Goal: Task Accomplishment & Management: Use online tool/utility

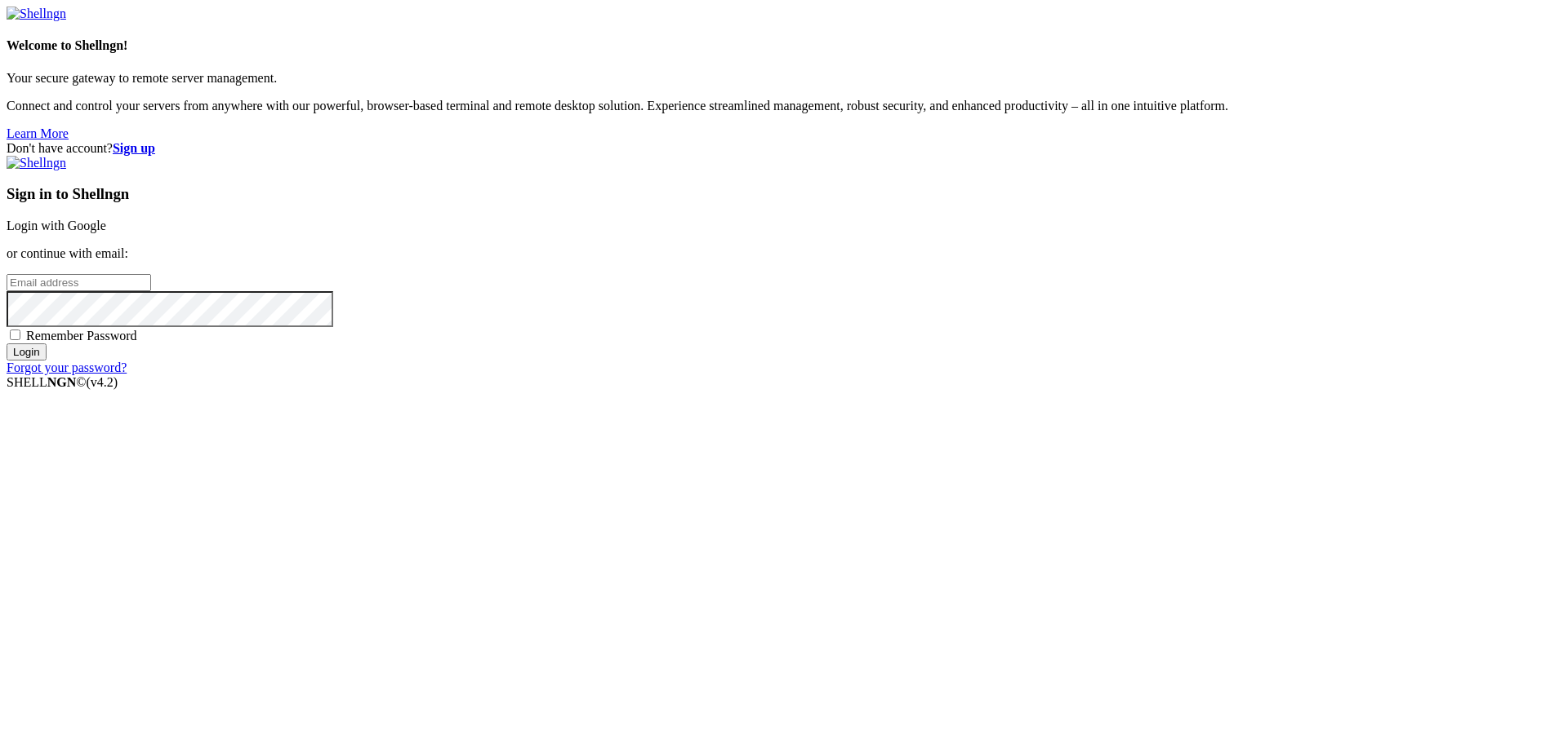
type input "bias76"
click at [106, 233] on link "Login with Google" at bounding box center [56, 225] width 99 height 14
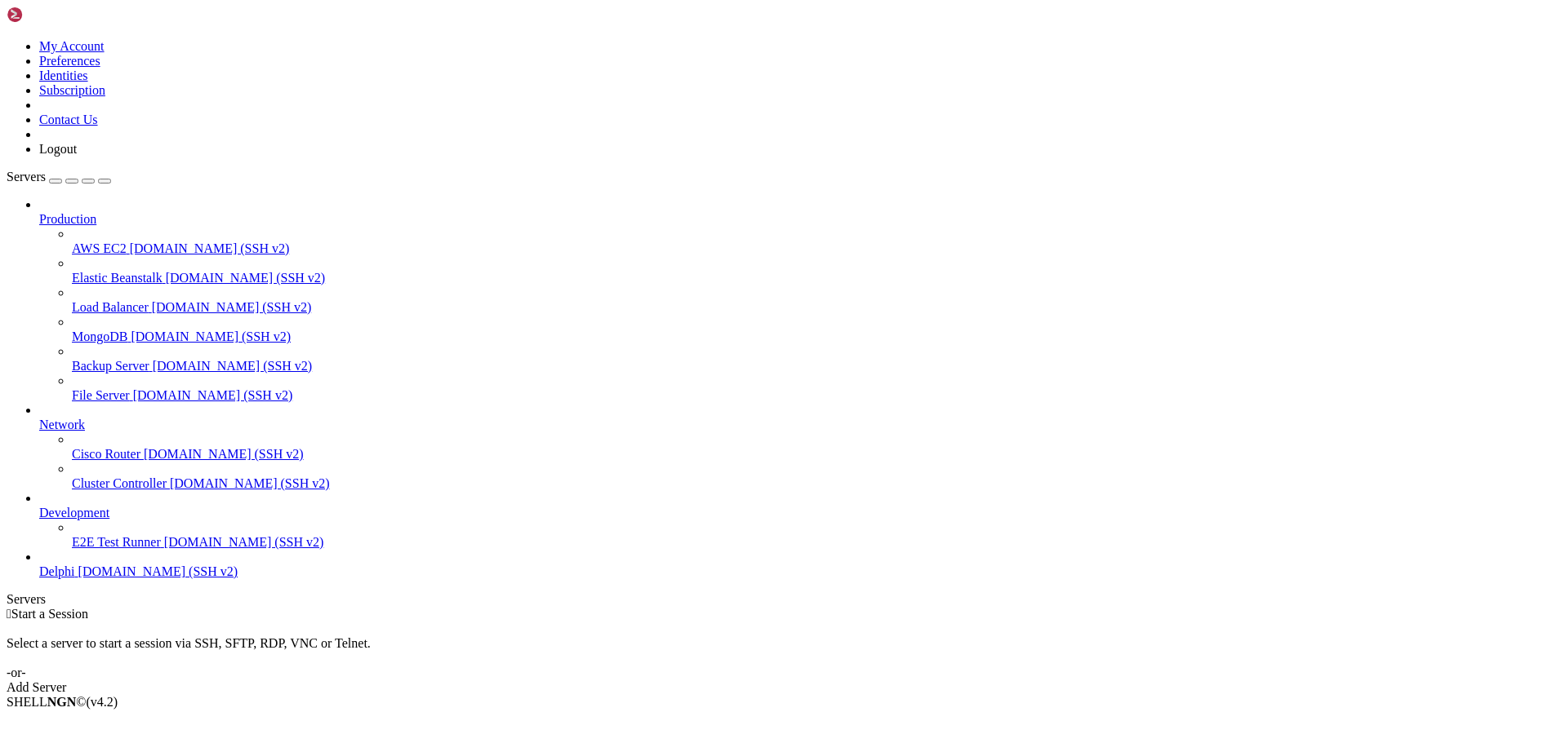
click at [75, 579] on span "Delphi" at bounding box center [57, 571] width 36 height 14
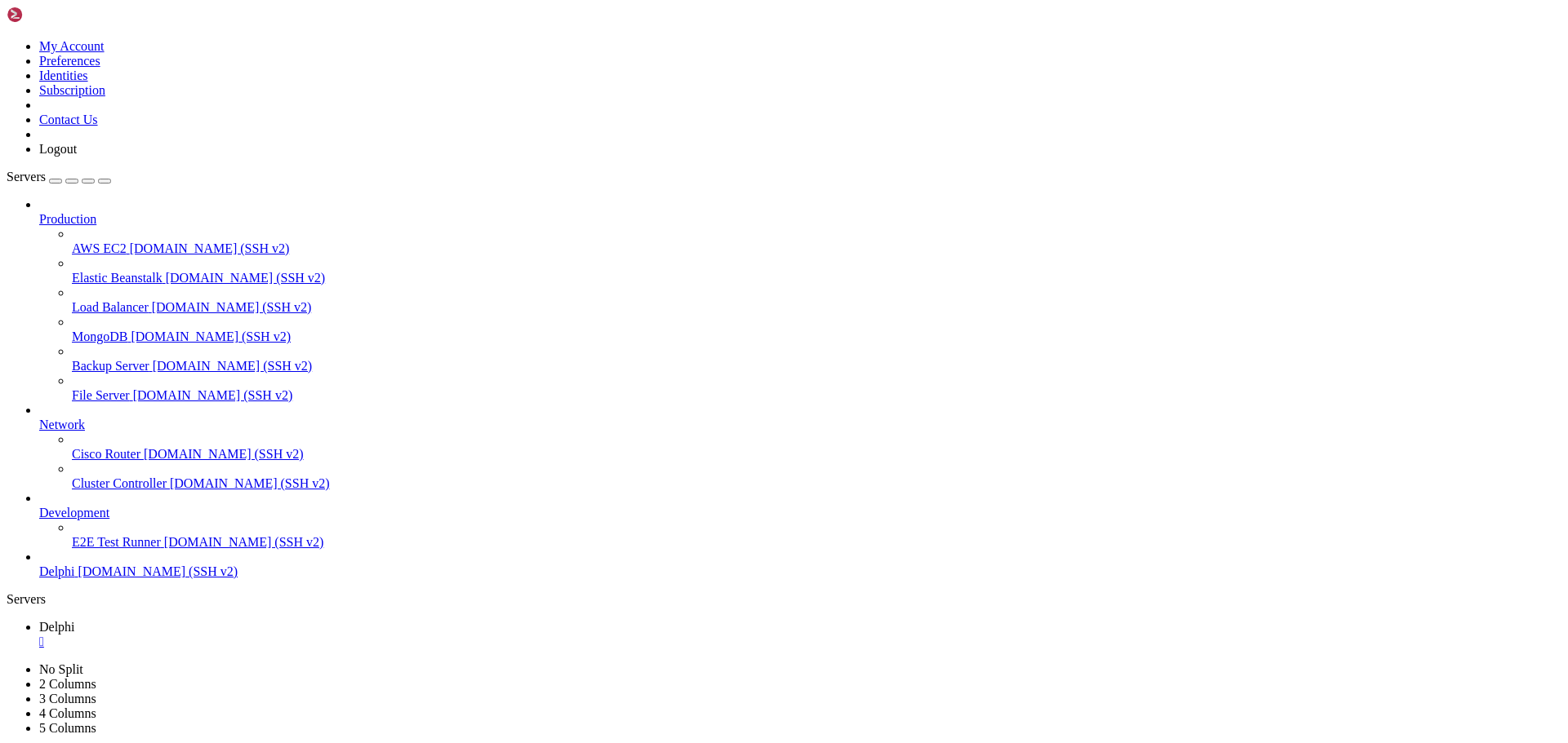
click at [265, 620] on link "Delphi " at bounding box center [800, 634] width 1522 height 29
click at [7, 663] on link at bounding box center [7, 663] width 0 height 0
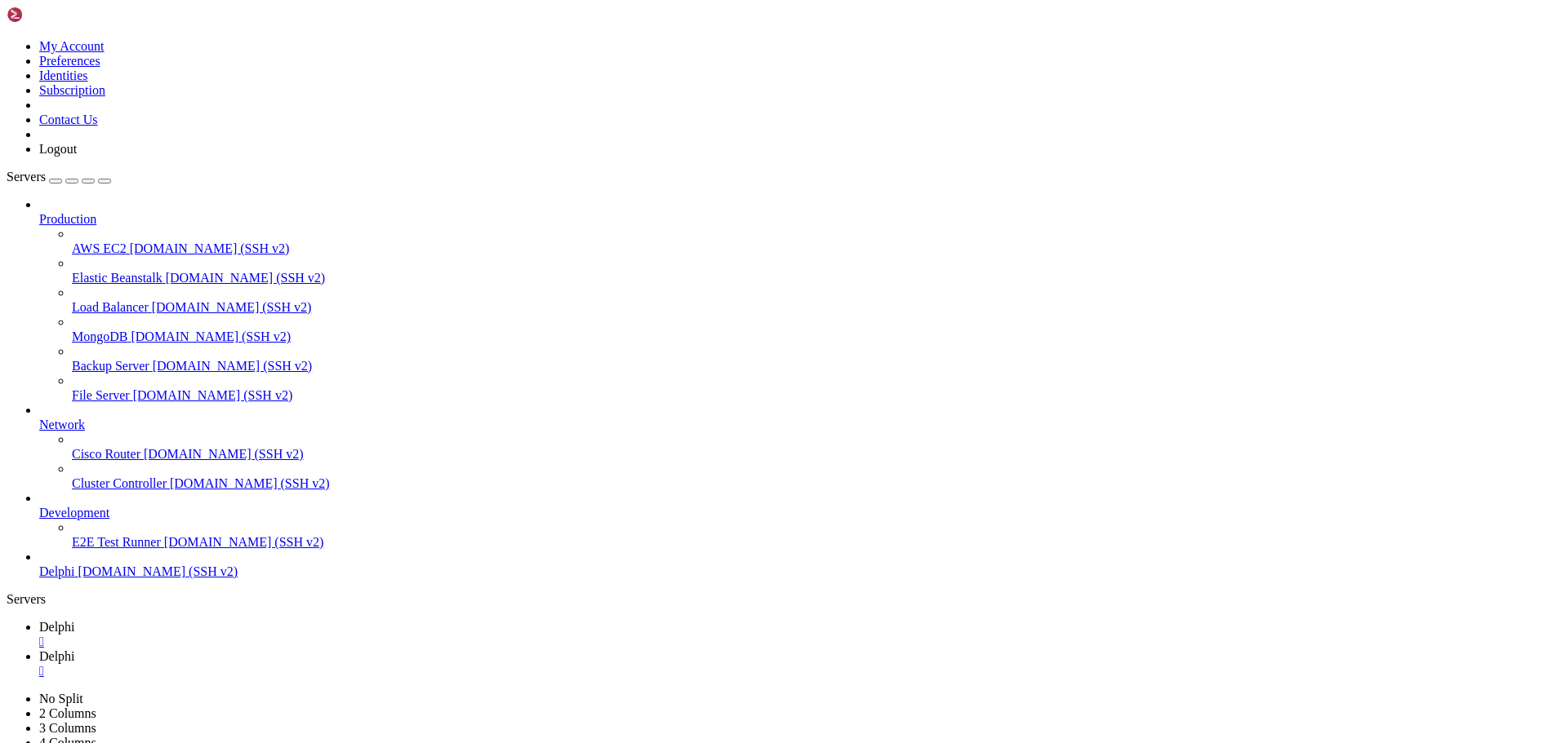
type input "/home/bias76/delphi"
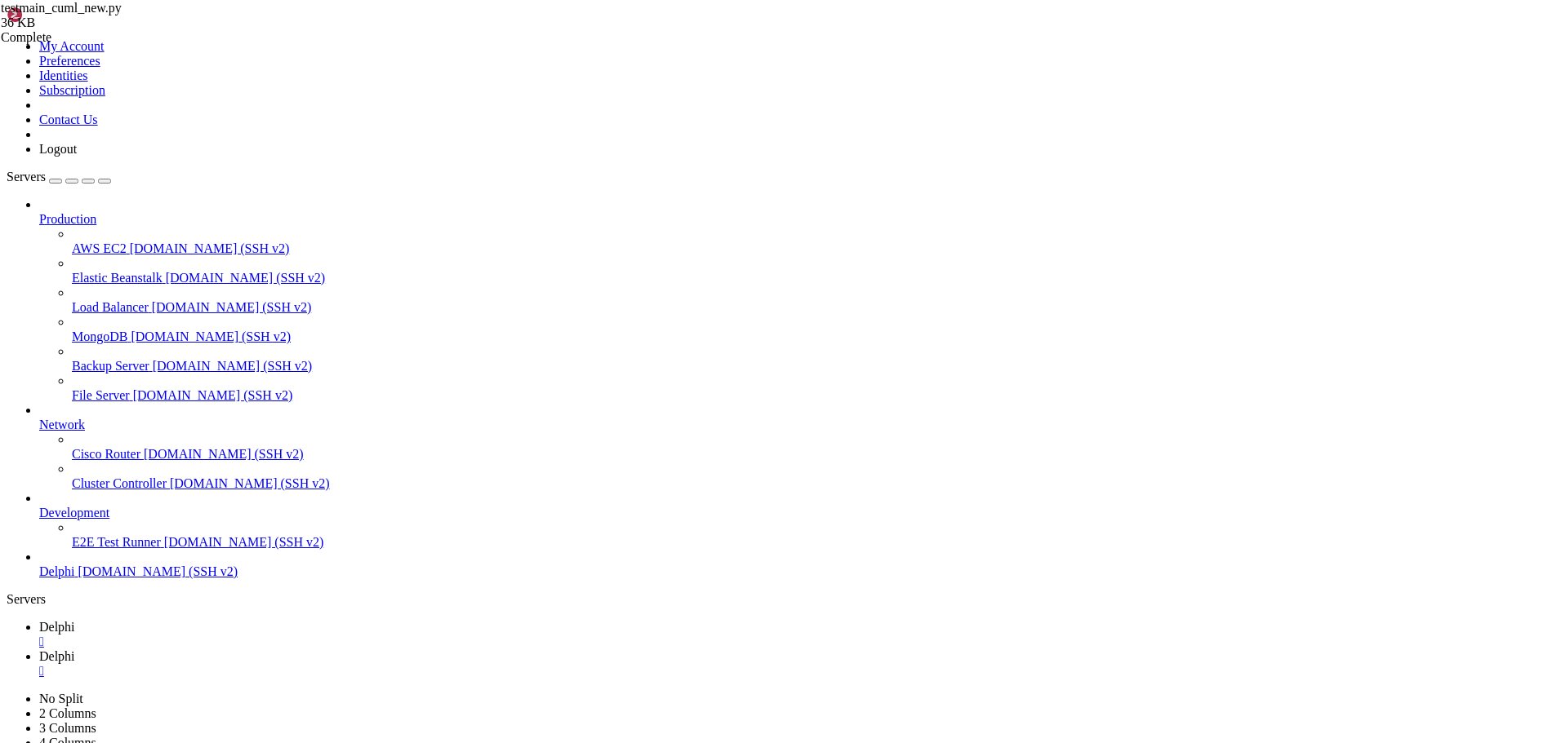
scroll to position [4211, 0]
paste textarea
type textarea "return df"
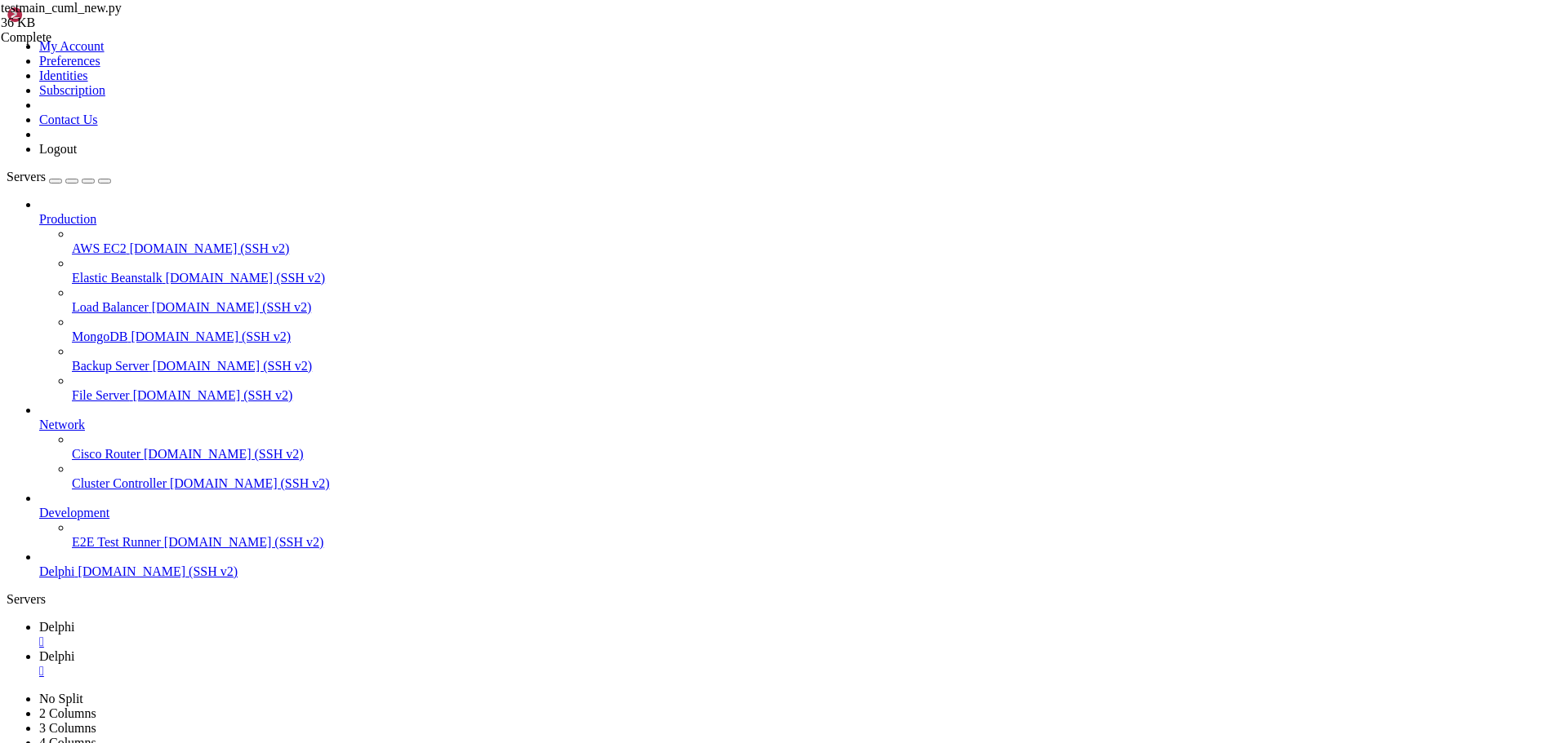
scroll to position [0, 0]
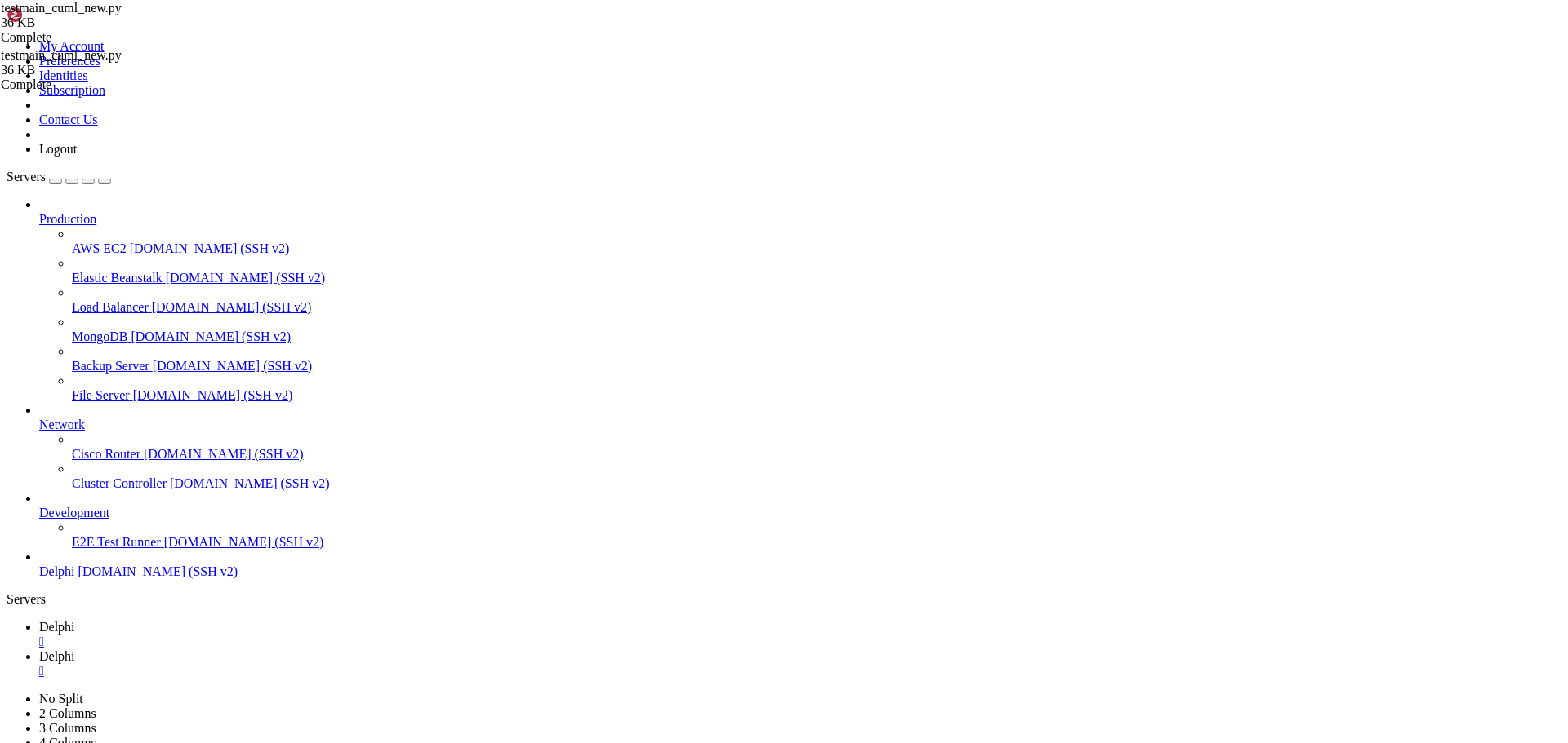
type textarea "import pytz"
type input "ticke,r"
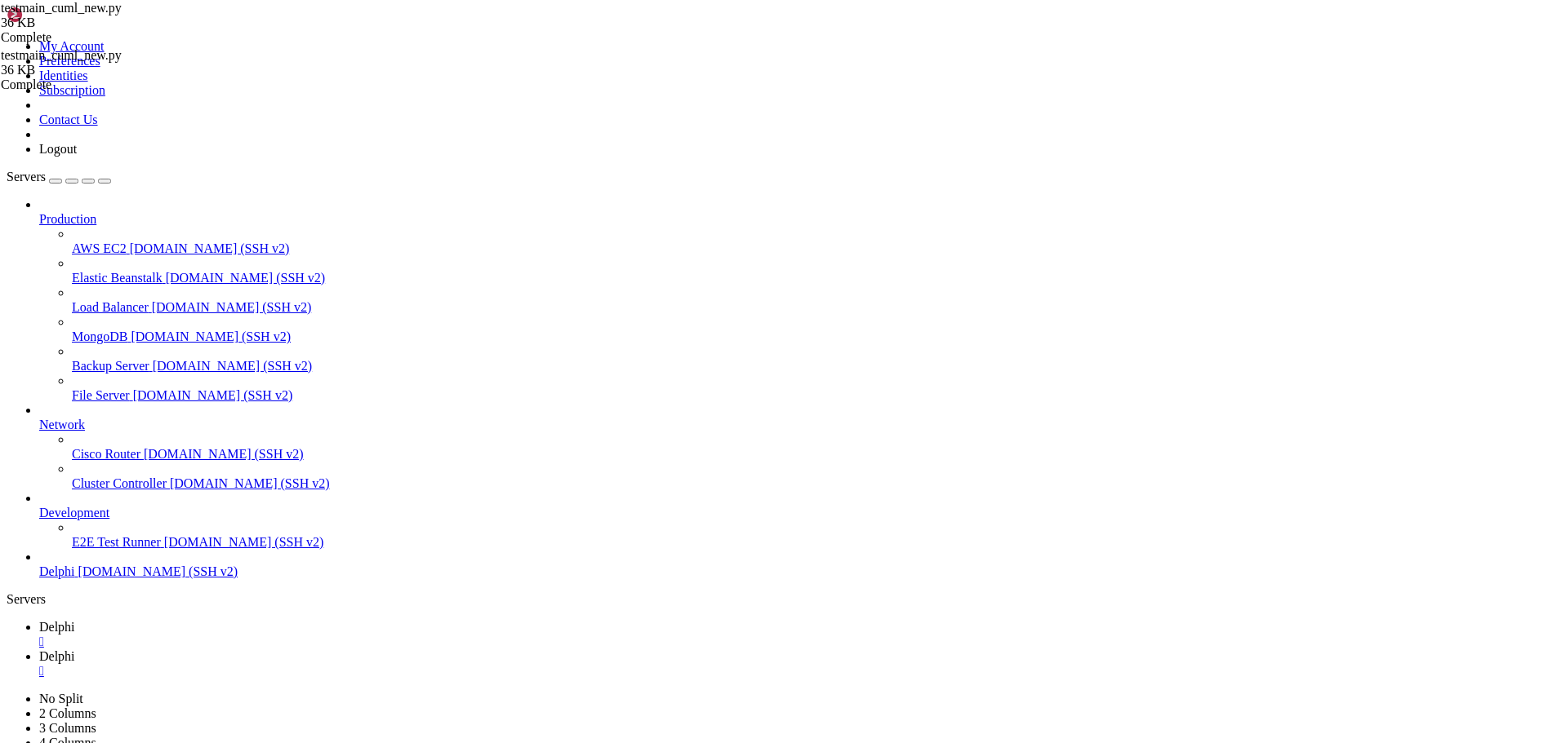
type textarea "return data, ticker_info"
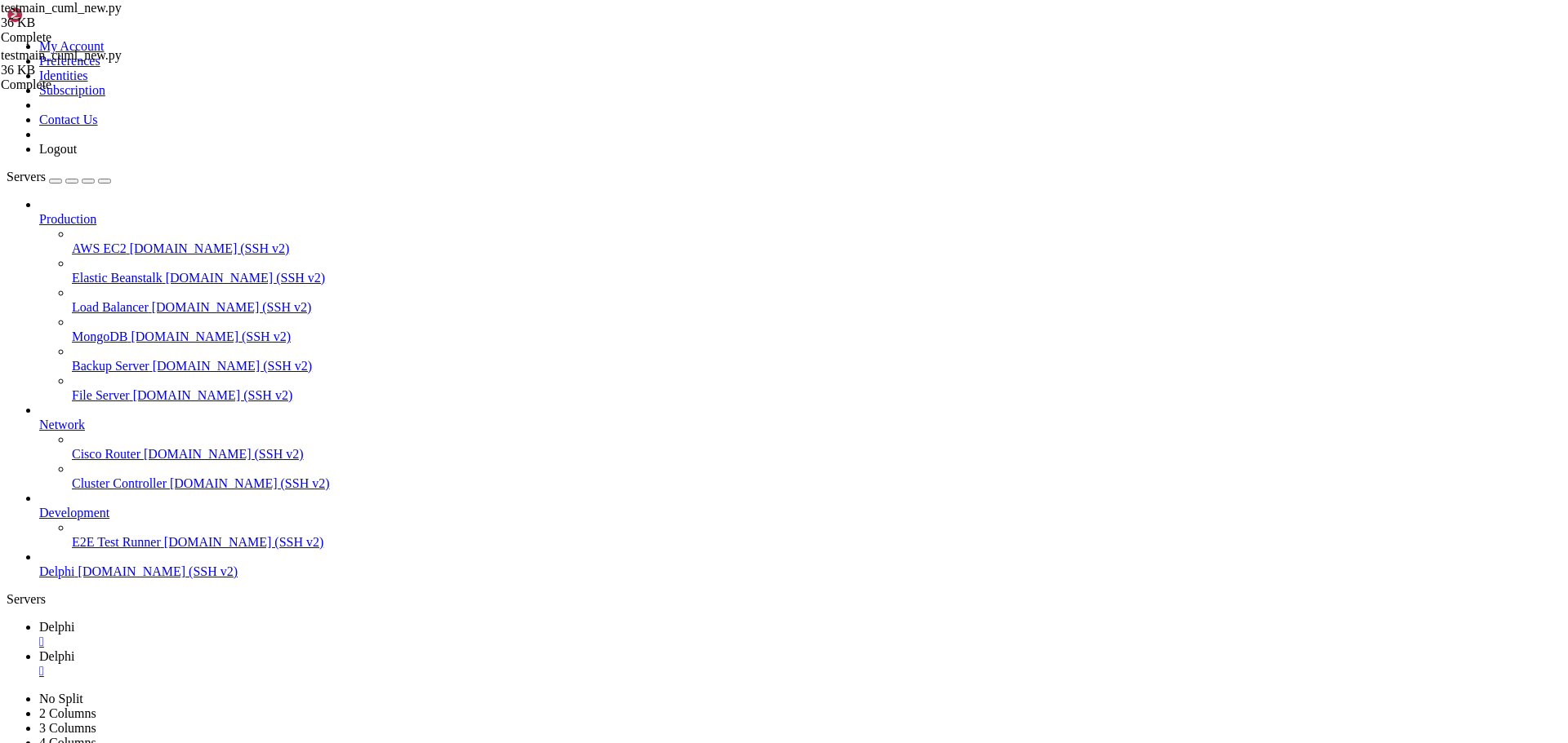
type textarea "format='%(asctime)s - %(levelname)s - %(message)s',"
type input "sid,,"
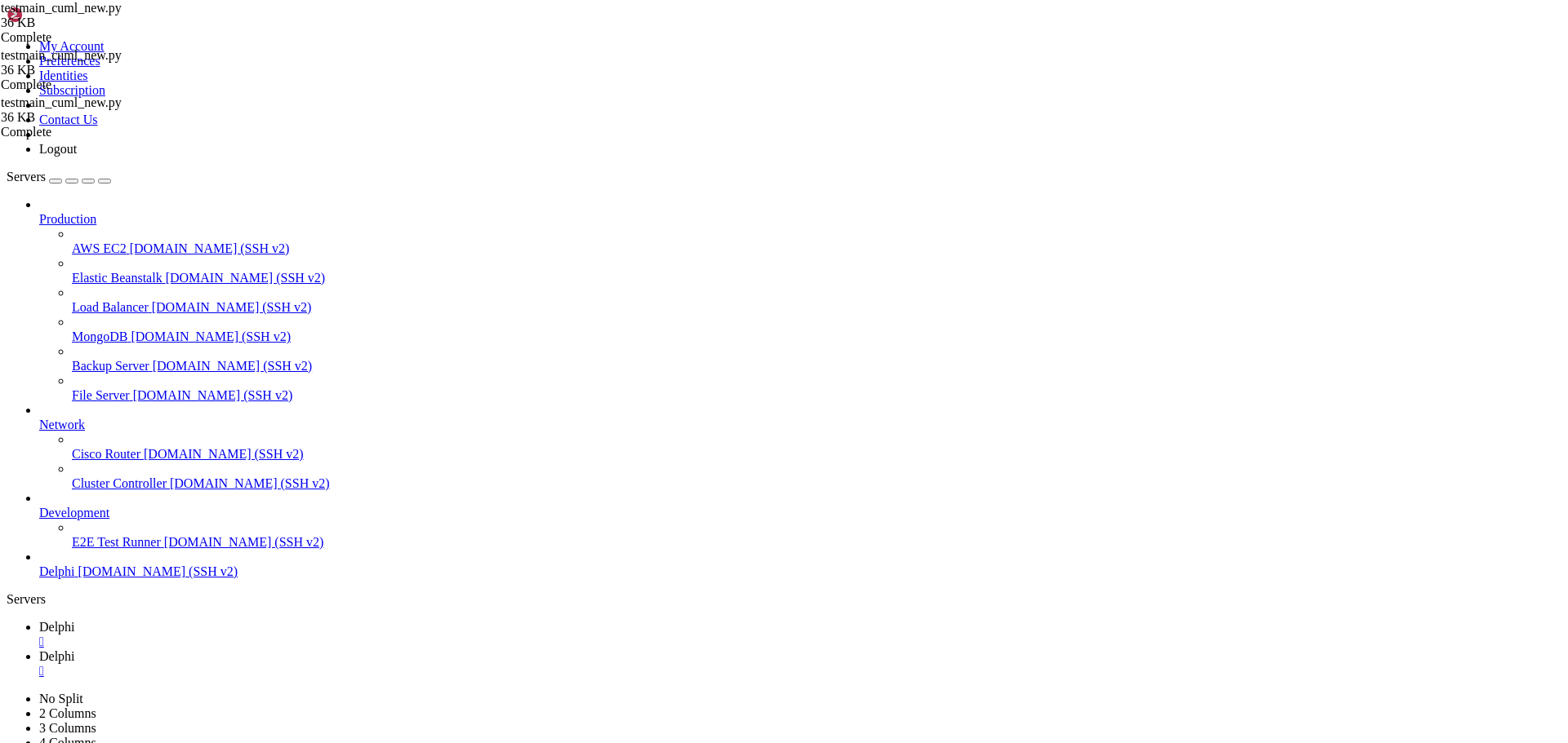
type textarea "async def background_fetch(sid, ticker, mode="latest", selected_date=None, prob…"
